Goal: Navigation & Orientation: Go to known website

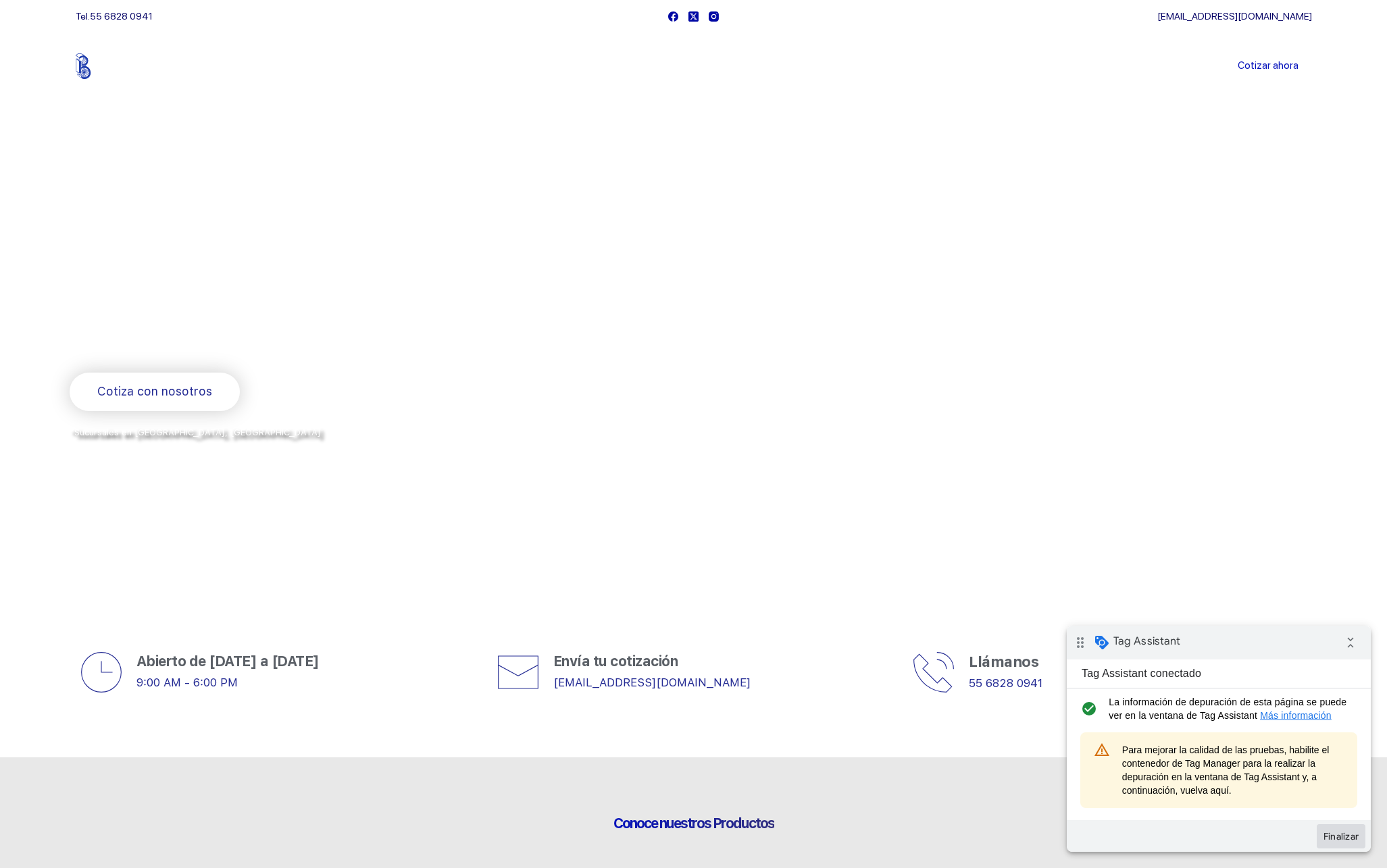
click at [1338, 834] on button "Finalizar" at bounding box center [1341, 836] width 49 height 25
